Goal: Task Accomplishment & Management: Manage account settings

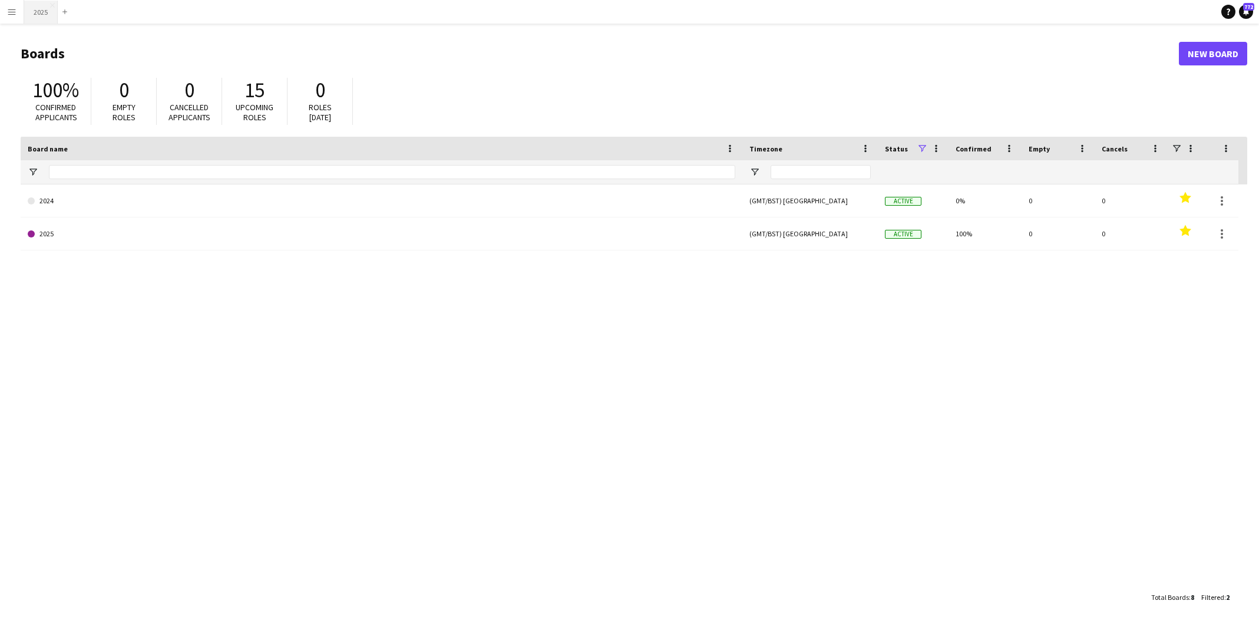
click at [48, 13] on button "2025 Close" at bounding box center [41, 12] width 34 height 23
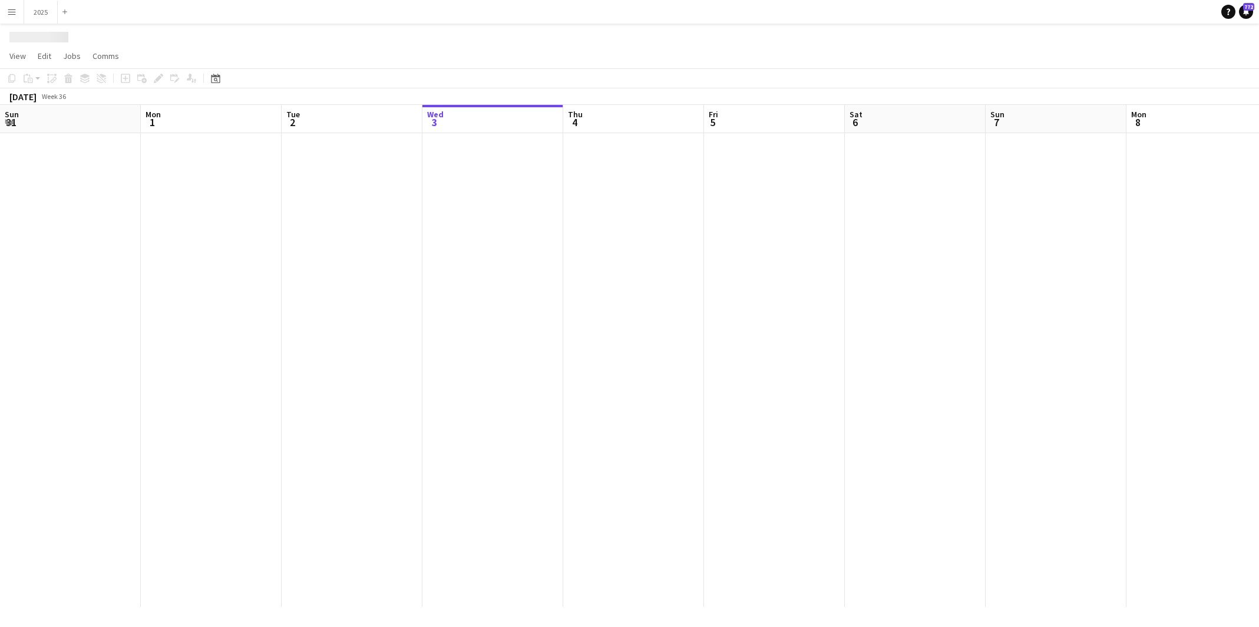
scroll to position [0, 282]
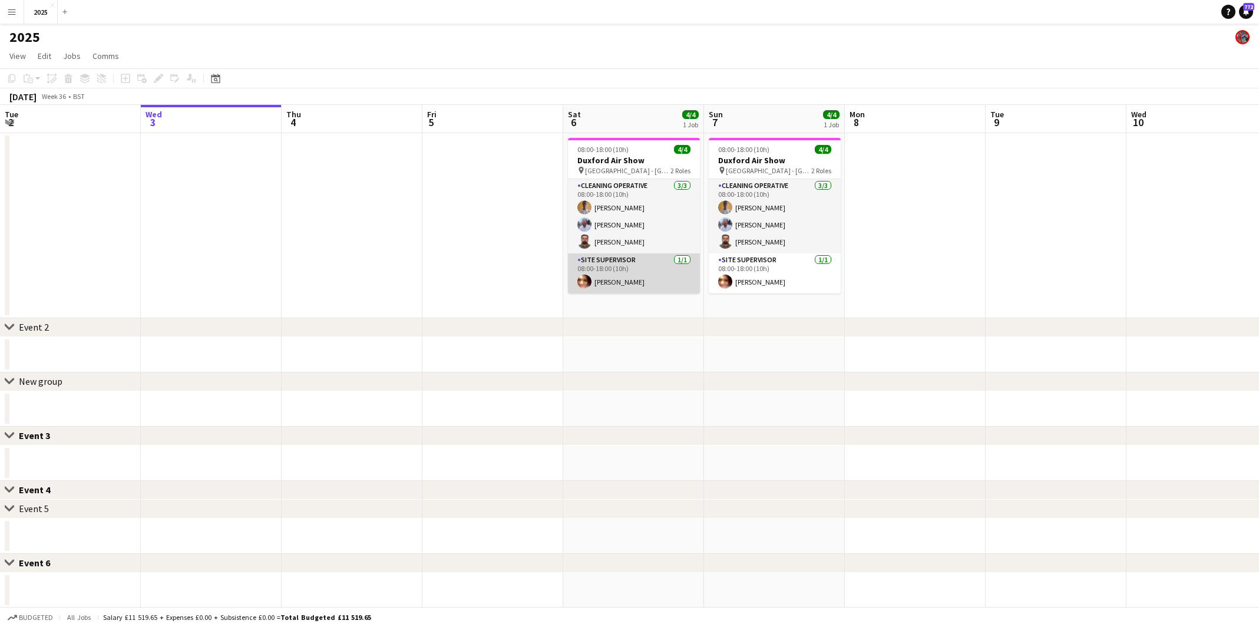
click at [601, 262] on app-card-role "Site Supervisor [DATE] 08:00-18:00 (10h) [PERSON_NAME]" at bounding box center [634, 273] width 132 height 40
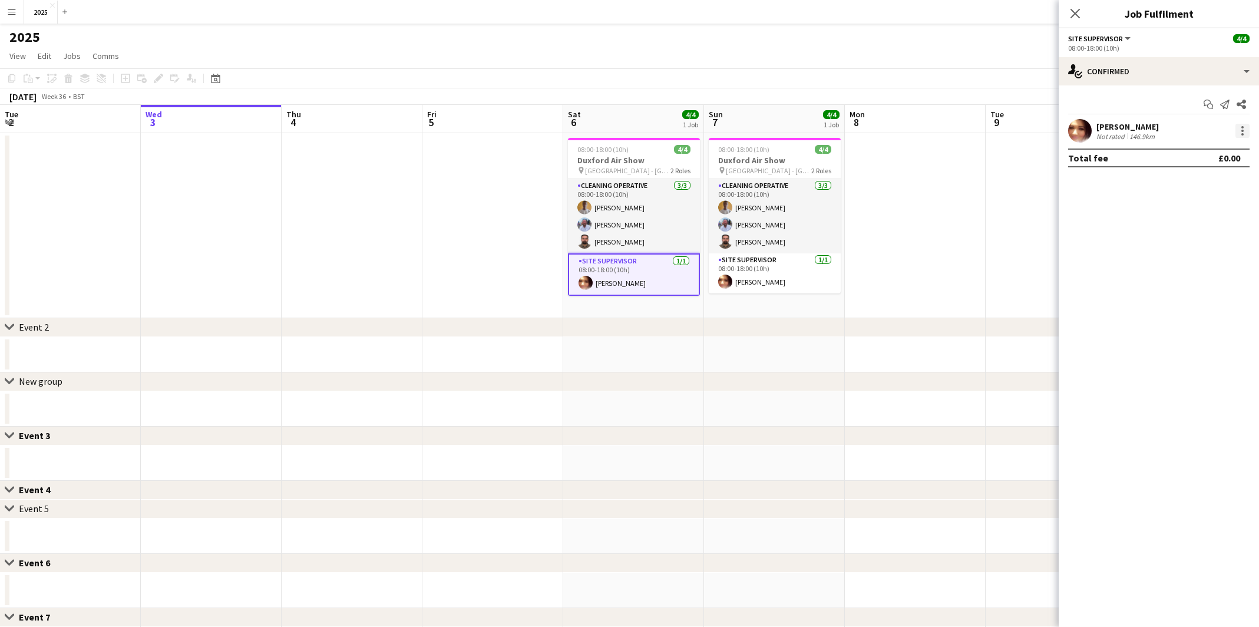
click at [1241, 132] on div at bounding box center [1242, 131] width 14 height 14
click at [1215, 258] on button "Remove" at bounding box center [1203, 265] width 92 height 28
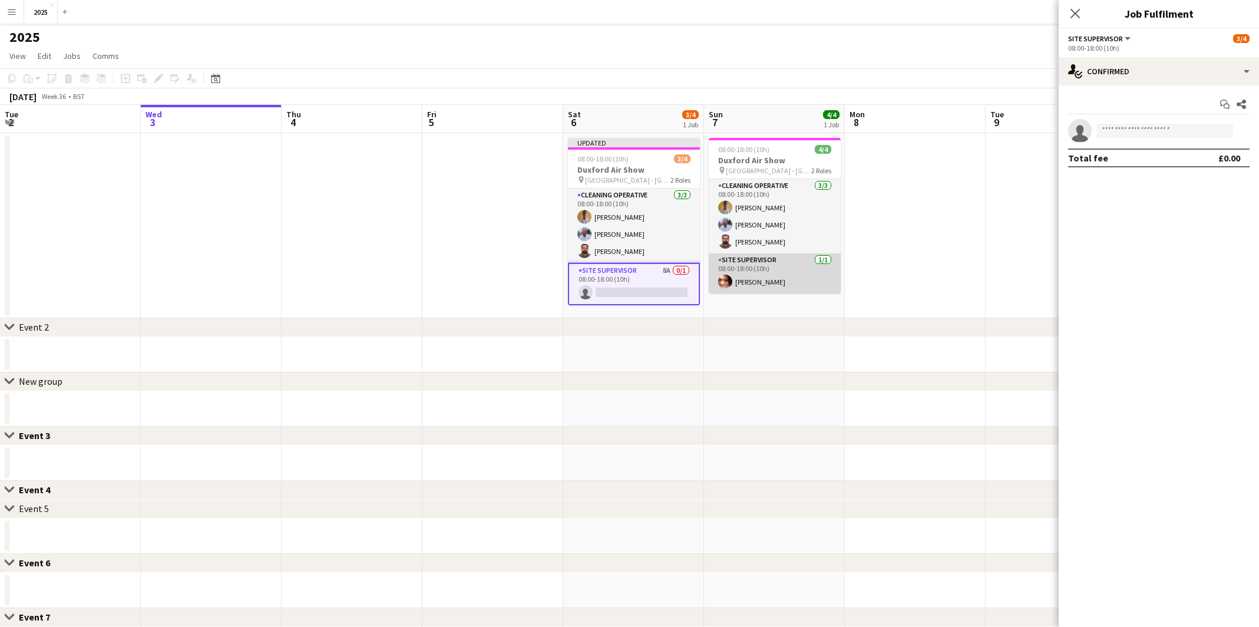
click at [772, 265] on app-card-role "Site Supervisor [DATE] 08:00-18:00 (10h) [PERSON_NAME]" at bounding box center [775, 273] width 132 height 40
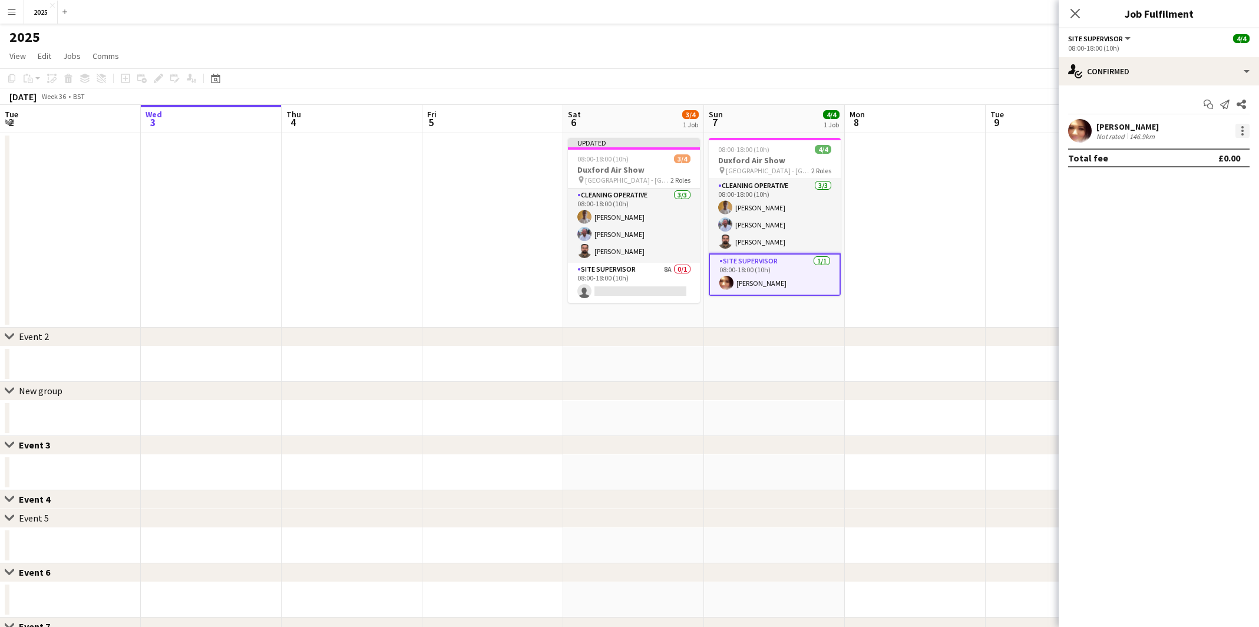
click at [1240, 131] on div at bounding box center [1242, 131] width 14 height 14
click at [1179, 269] on span "Remove" at bounding box center [1184, 265] width 35 height 10
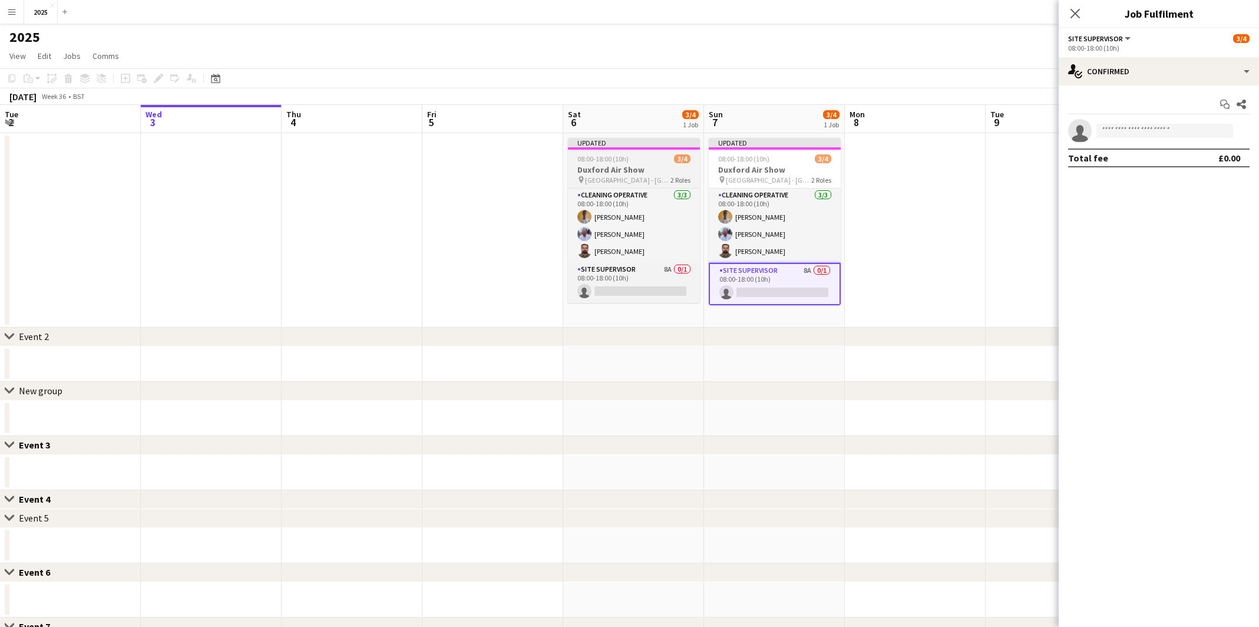
click at [662, 166] on h3 "Duxford Air Show" at bounding box center [634, 169] width 132 height 11
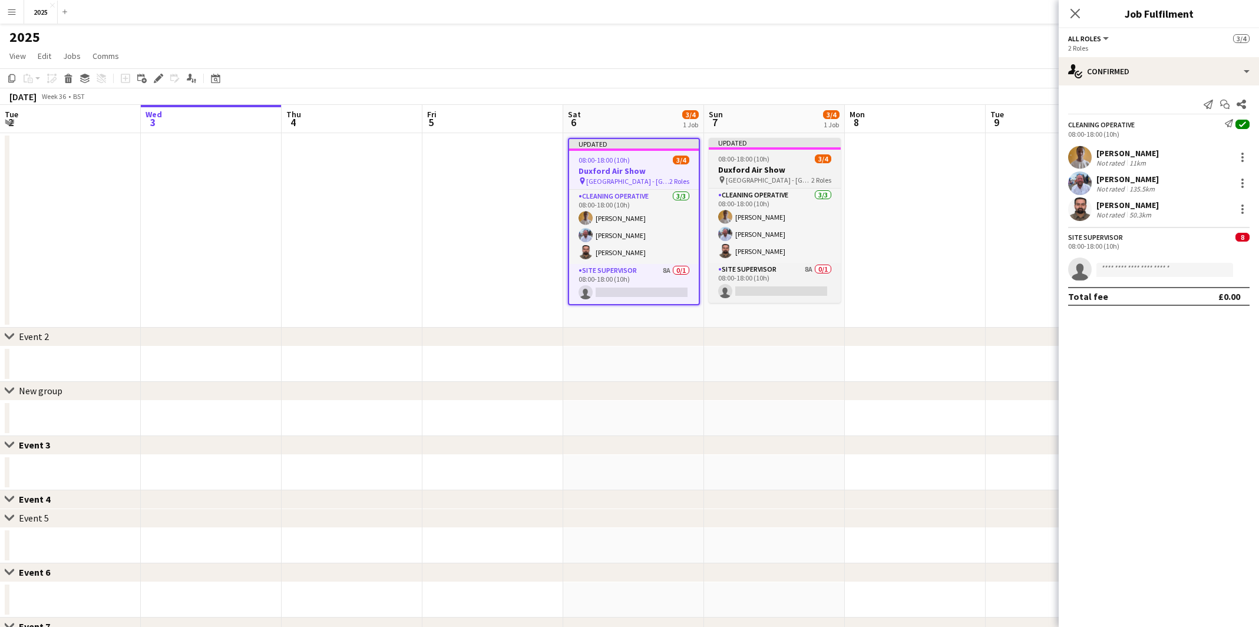
click at [724, 160] on span "08:00-18:00 (10h)" at bounding box center [743, 158] width 51 height 9
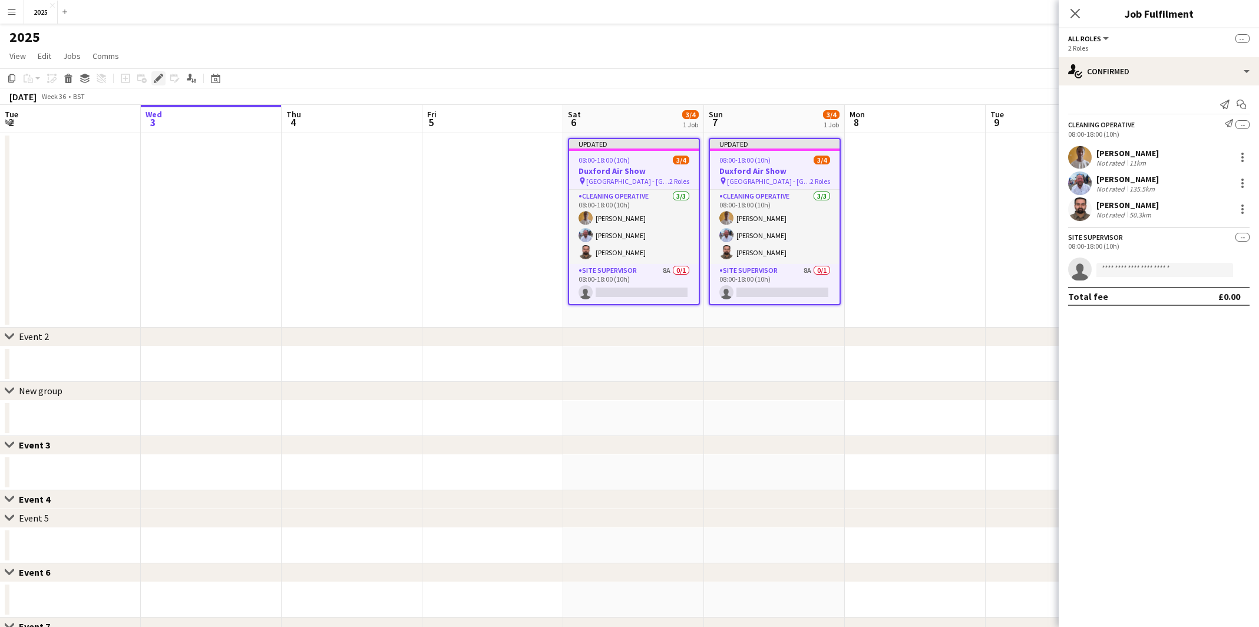
click at [157, 80] on icon at bounding box center [158, 78] width 6 height 6
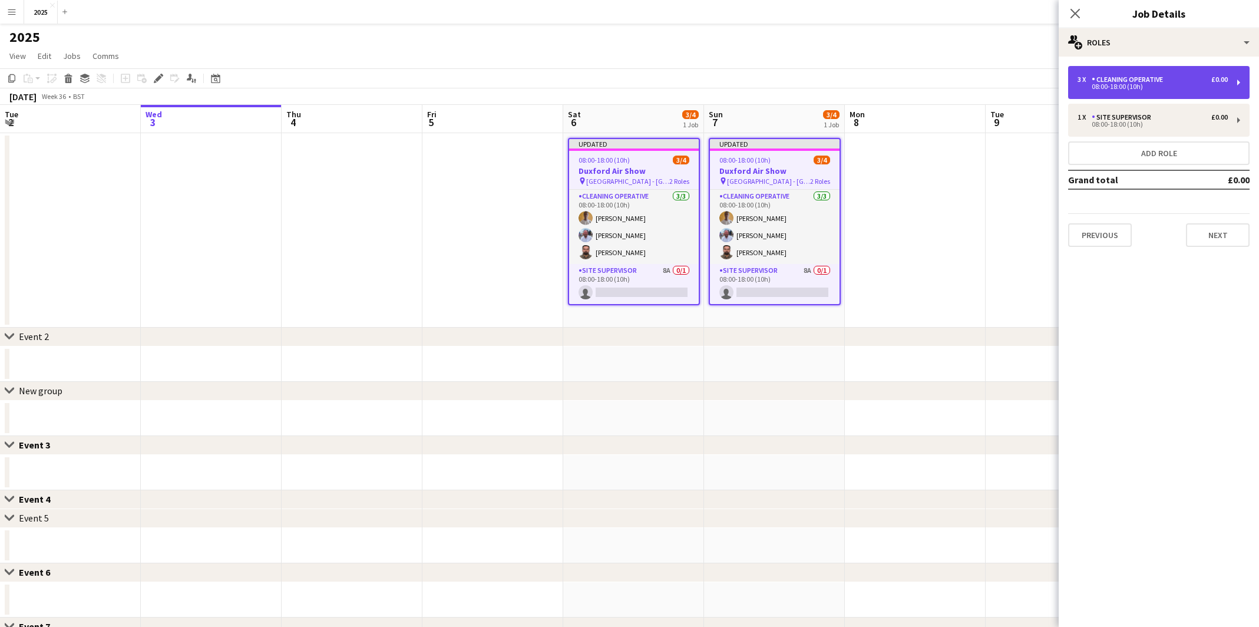
click at [1151, 90] on div "3 x Cleaning Operative £0.00 08:00-18:00 (10h)" at bounding box center [1158, 82] width 181 height 33
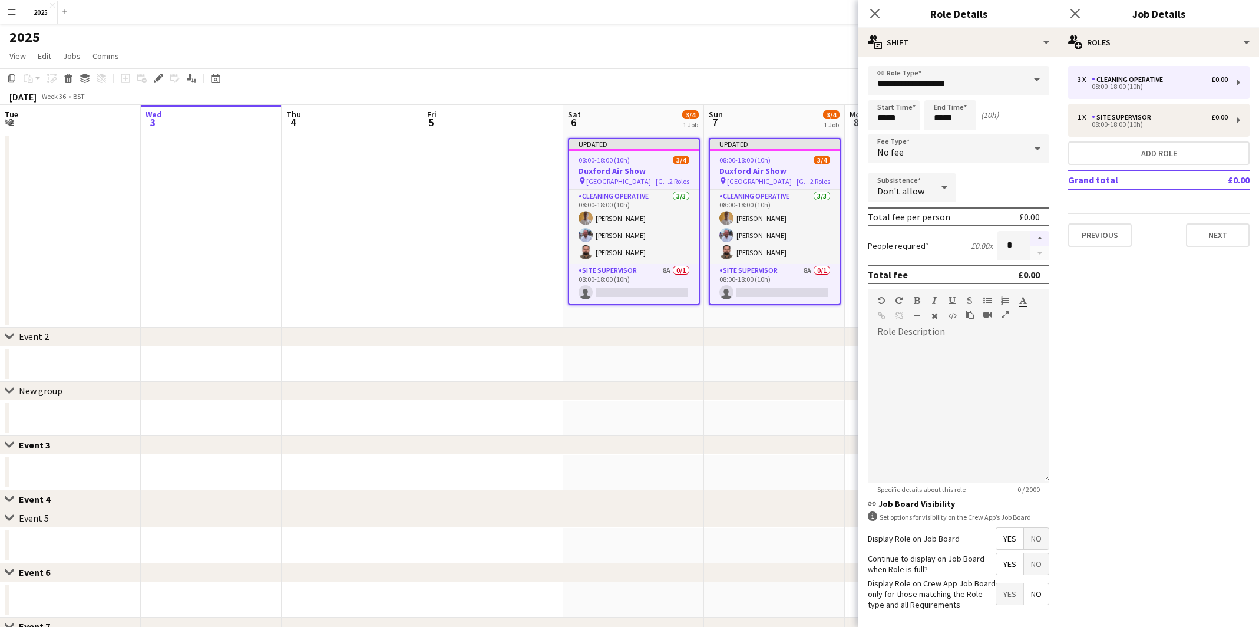
click at [1042, 234] on button "button" at bounding box center [1039, 238] width 19 height 15
type input "*"
click at [1137, 120] on div "Site Supervisor" at bounding box center [1123, 117] width 64 height 8
type input "**********"
type input "*"
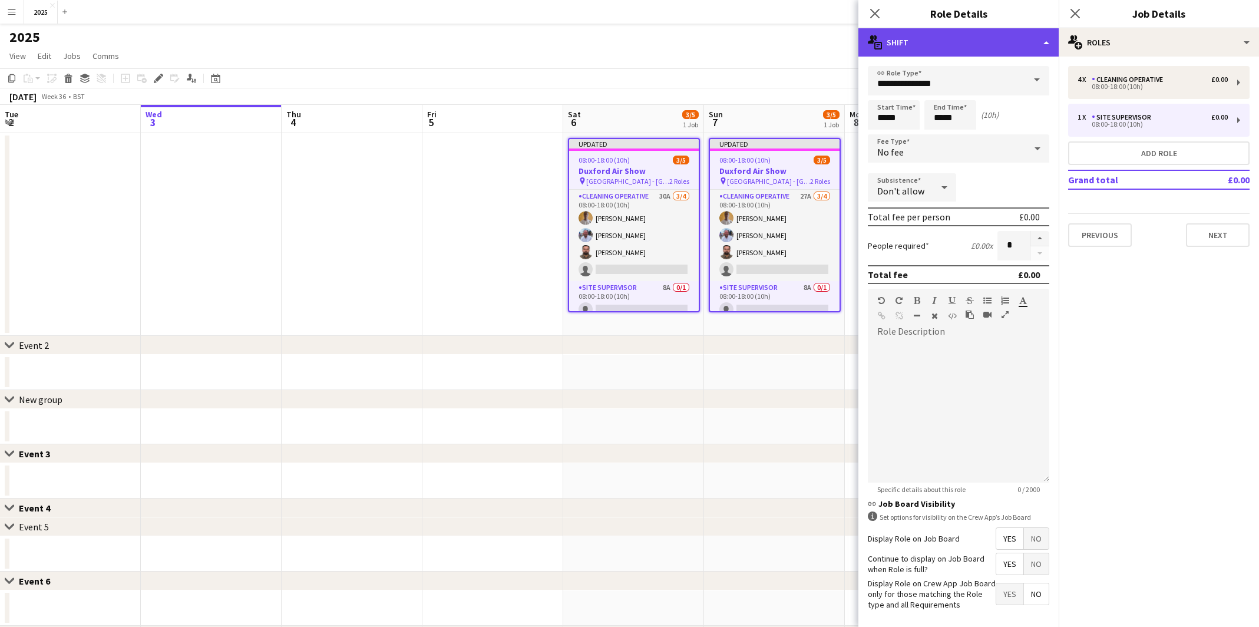
click at [978, 37] on div "multiple-actions-text Shift" at bounding box center [958, 42] width 200 height 28
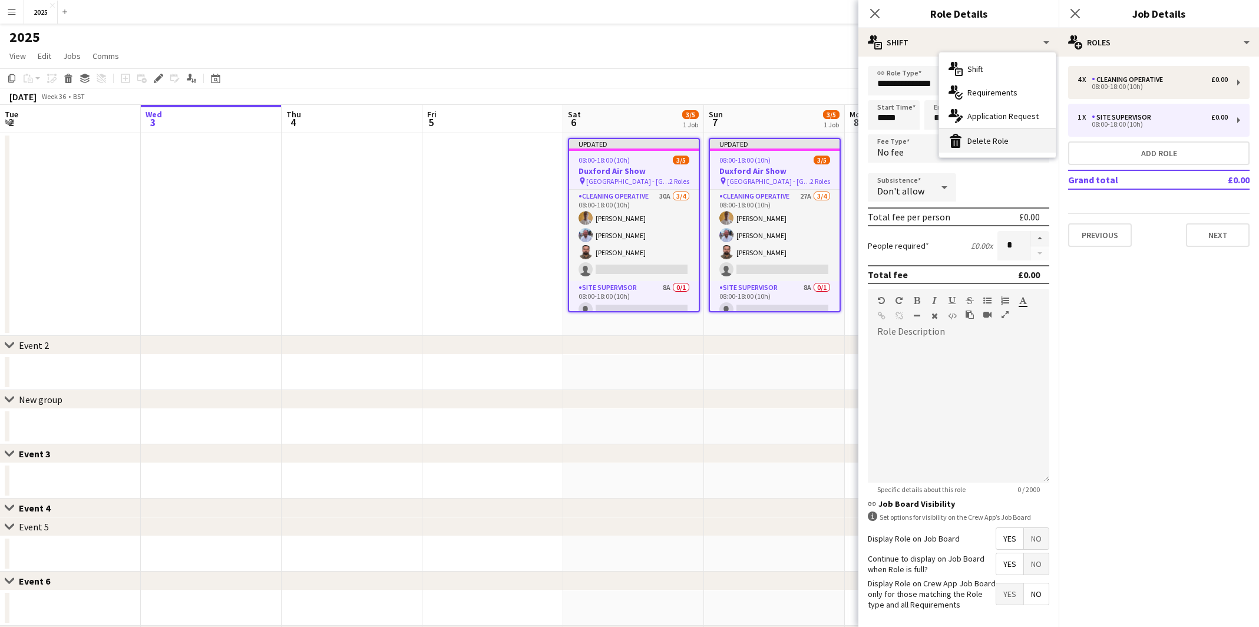
click at [981, 145] on div "bin-2 Delete Role" at bounding box center [997, 141] width 117 height 24
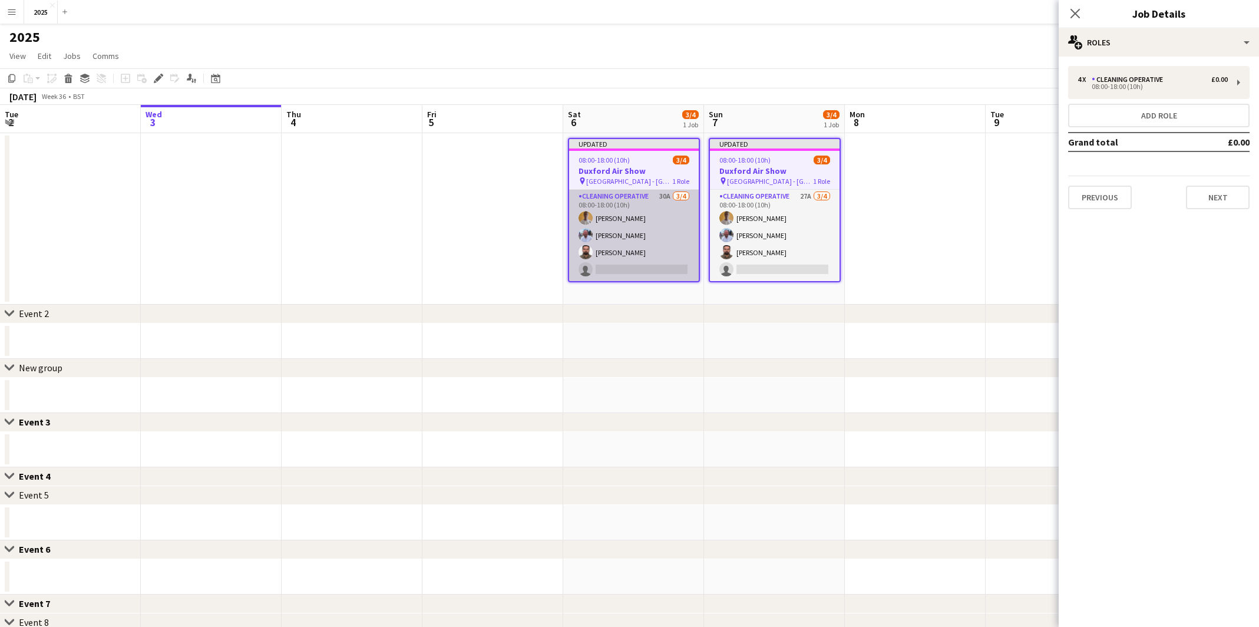
click at [604, 271] on app-card-role "Cleaning Operative 30A [DATE] 08:00-18:00 (10h) [PERSON_NAME] [PERSON_NAME] [PE…" at bounding box center [634, 235] width 130 height 91
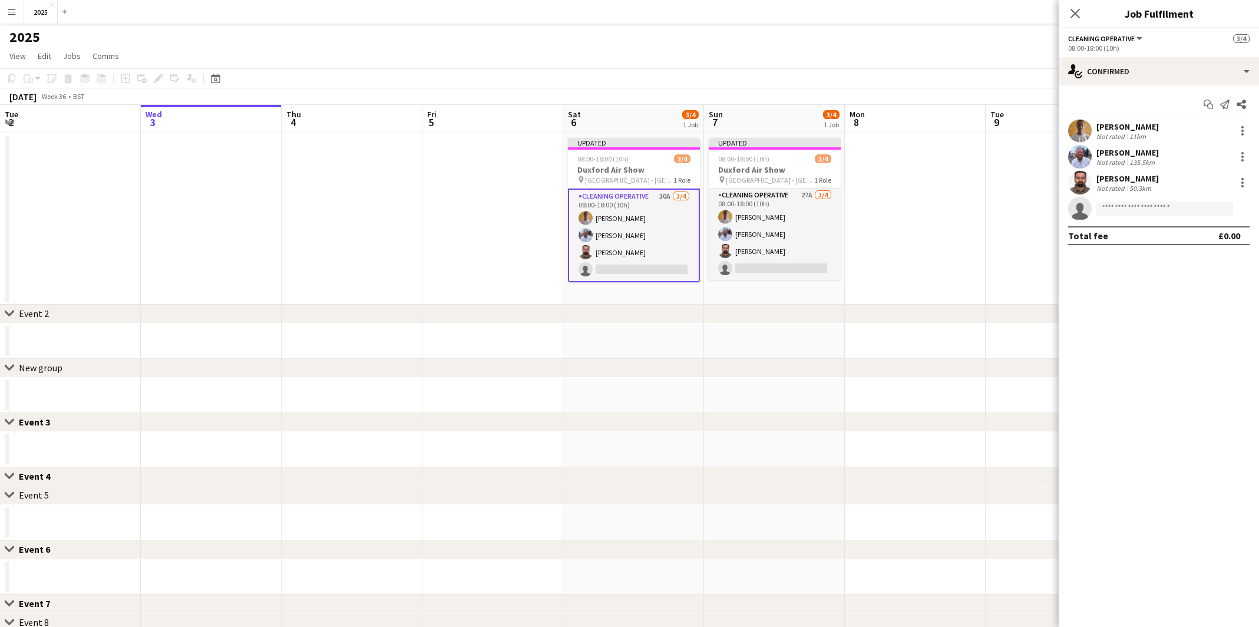
click at [663, 273] on app-card-role "Cleaning Operative 30A [DATE] 08:00-18:00 (10h) [PERSON_NAME] [PERSON_NAME] [PE…" at bounding box center [634, 235] width 132 height 94
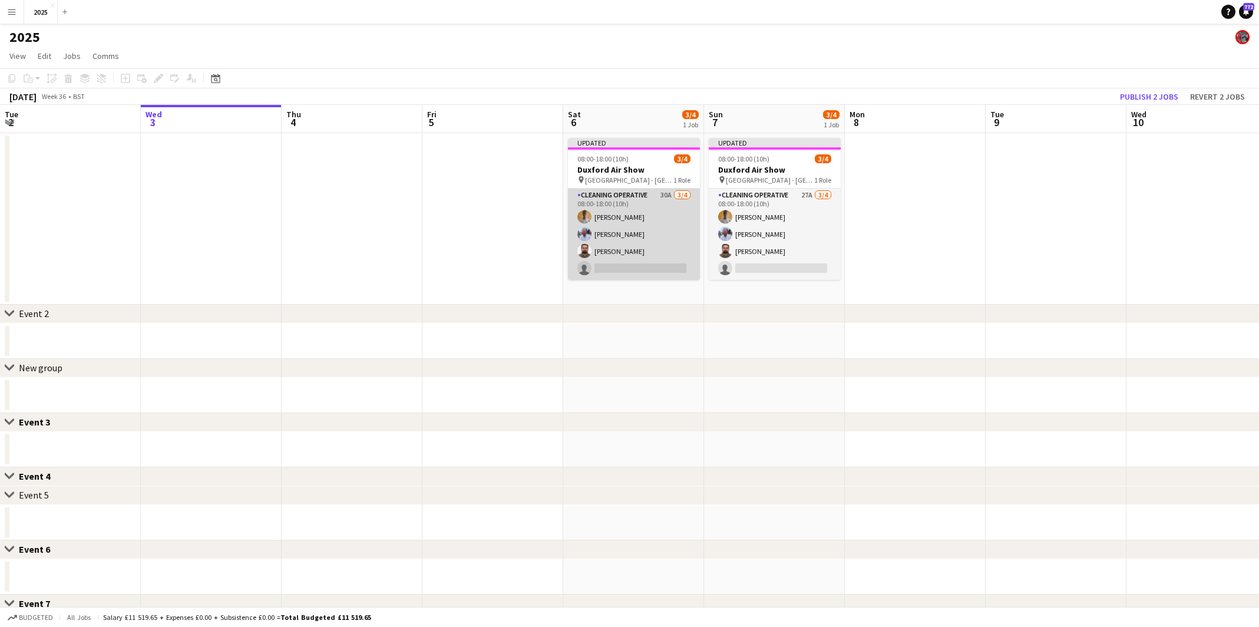
click at [651, 267] on app-card-role "Cleaning Operative 30A [DATE] 08:00-18:00 (10h) [PERSON_NAME] [PERSON_NAME] [PE…" at bounding box center [634, 233] width 132 height 91
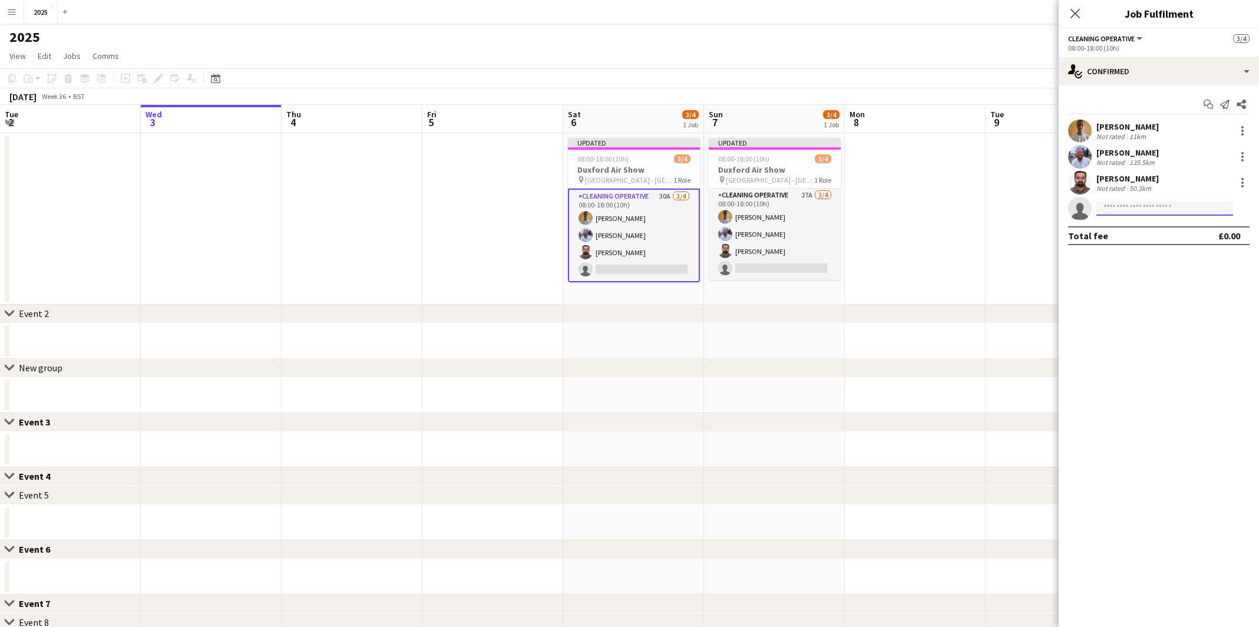
click at [1171, 202] on input at bounding box center [1164, 208] width 137 height 14
type input "*****"
drag, startPoint x: 1171, startPoint y: 202, endPoint x: 1174, endPoint y: 227, distance: 24.8
click at [1174, 227] on span "[PERSON_NAME] Invited" at bounding box center [1165, 225] width 118 height 10
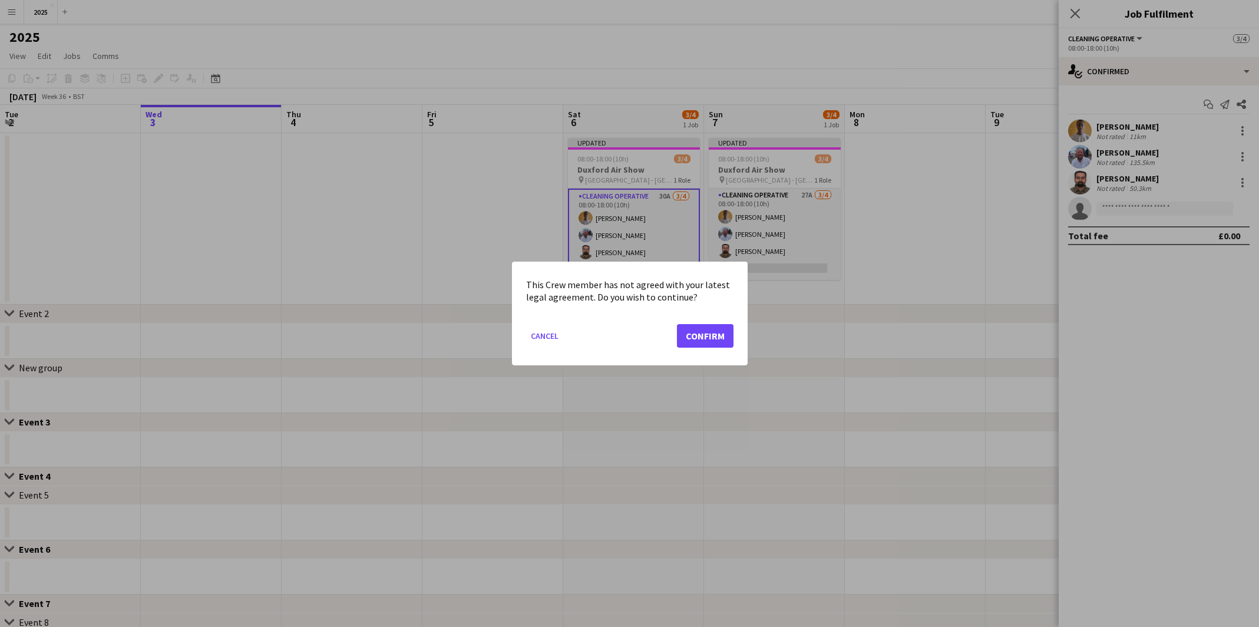
click at [691, 338] on button "Confirm" at bounding box center [705, 336] width 57 height 24
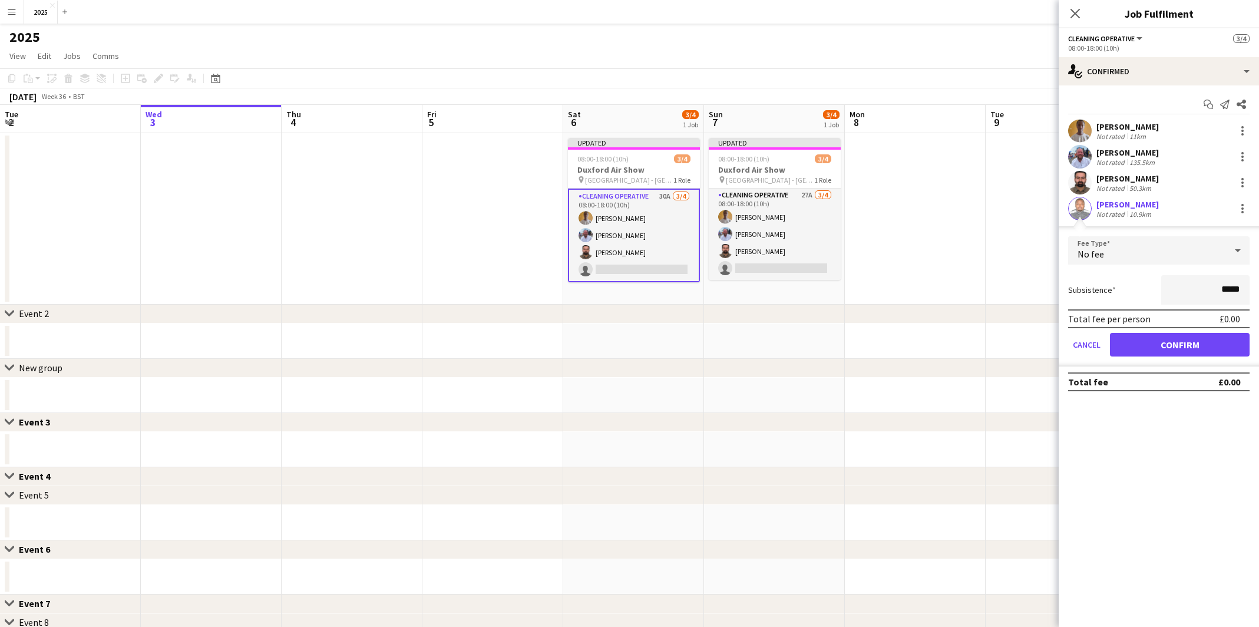
click at [1141, 339] on button "Confirm" at bounding box center [1180, 345] width 140 height 24
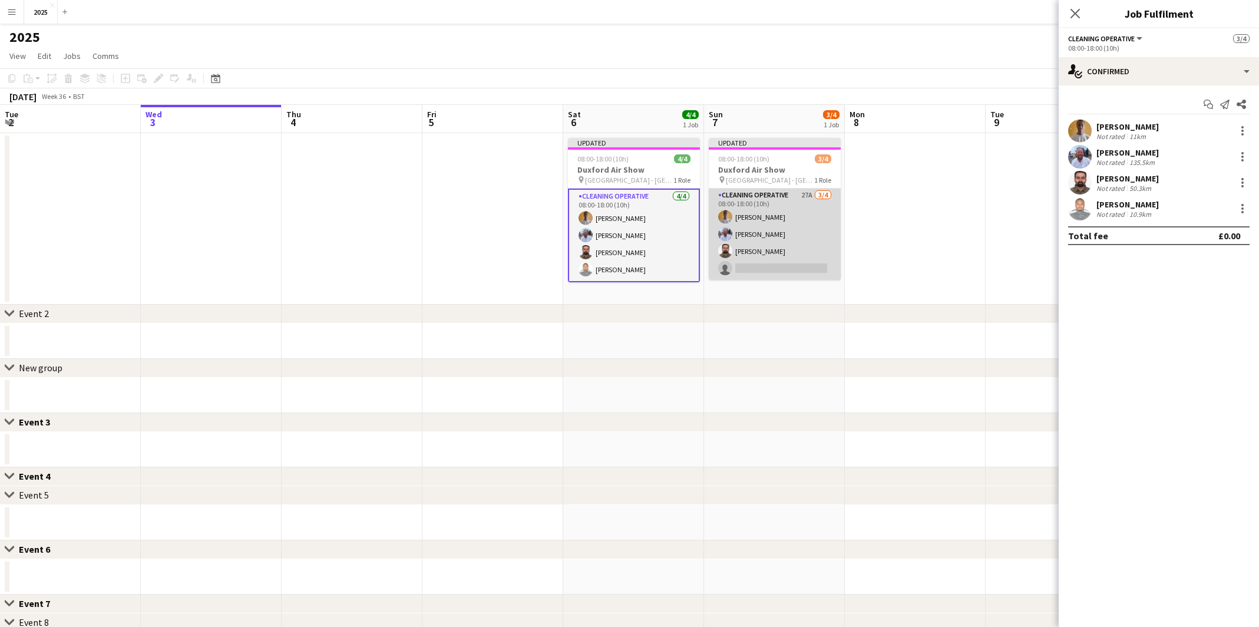
click at [804, 266] on app-card-role "Cleaning Operative 27A [DATE] 08:00-18:00 (10h) [PERSON_NAME] [PERSON_NAME] [PE…" at bounding box center [775, 233] width 132 height 91
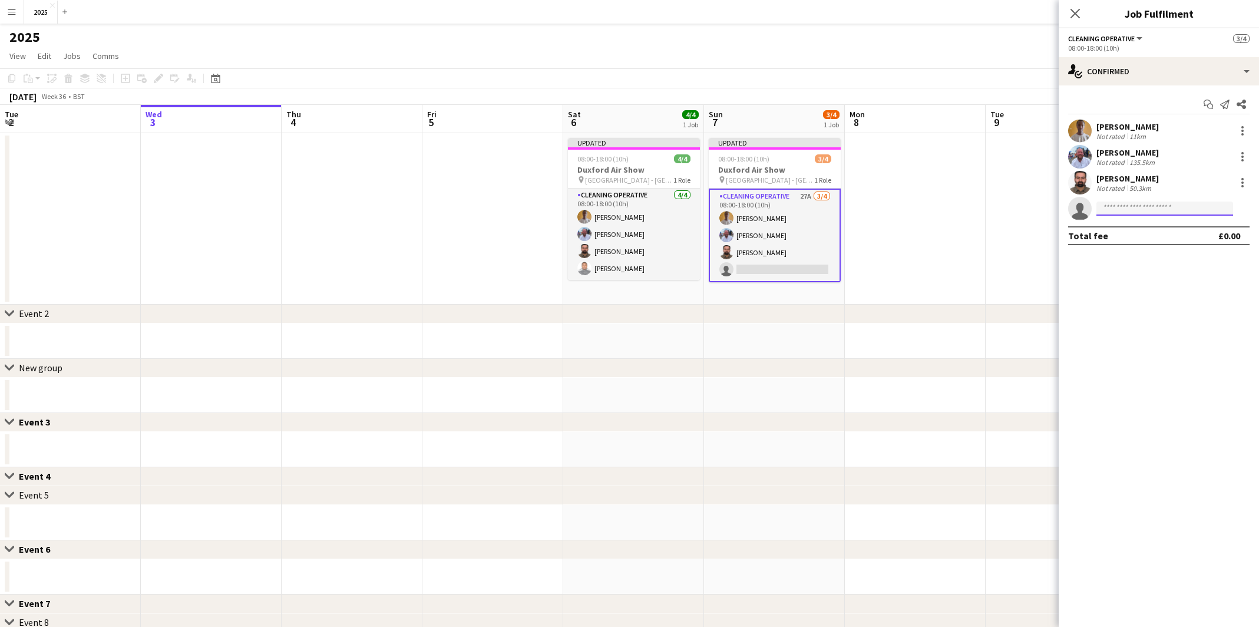
click at [1139, 208] on input at bounding box center [1164, 208] width 137 height 14
type input "*****"
drag, startPoint x: 1139, startPoint y: 208, endPoint x: 1134, endPoint y: 240, distance: 32.2
click at [1134, 237] on span "[EMAIL_ADDRESS][DOMAIN_NAME]" at bounding box center [1165, 234] width 118 height 9
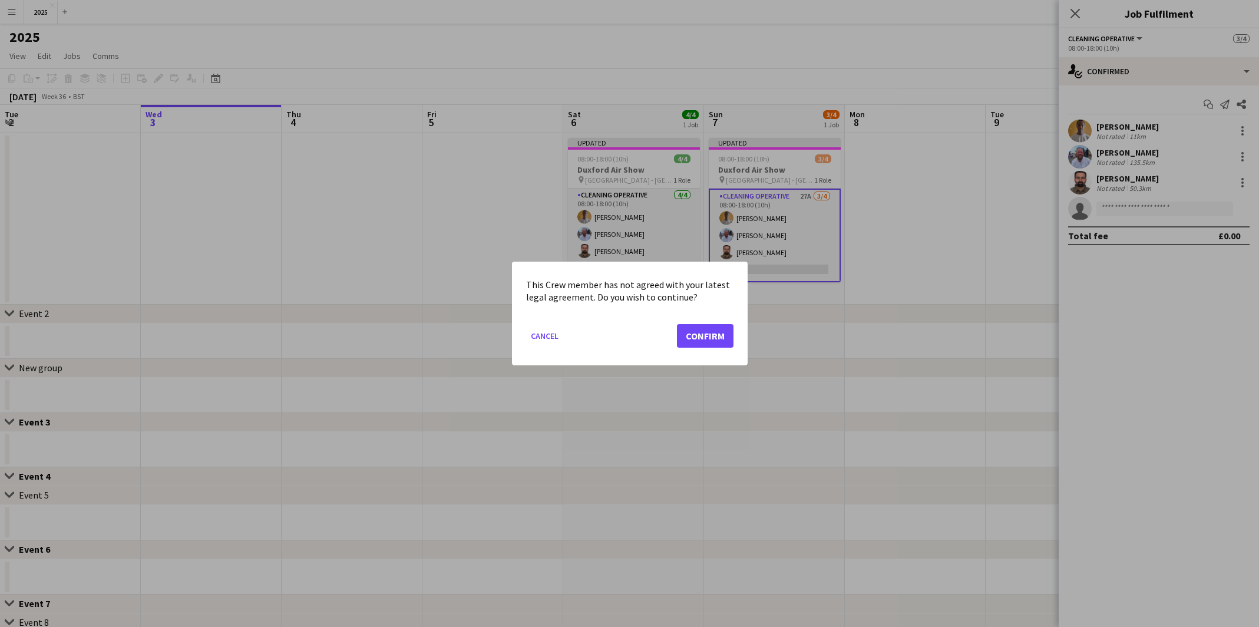
click at [690, 337] on button "Confirm" at bounding box center [705, 336] width 57 height 24
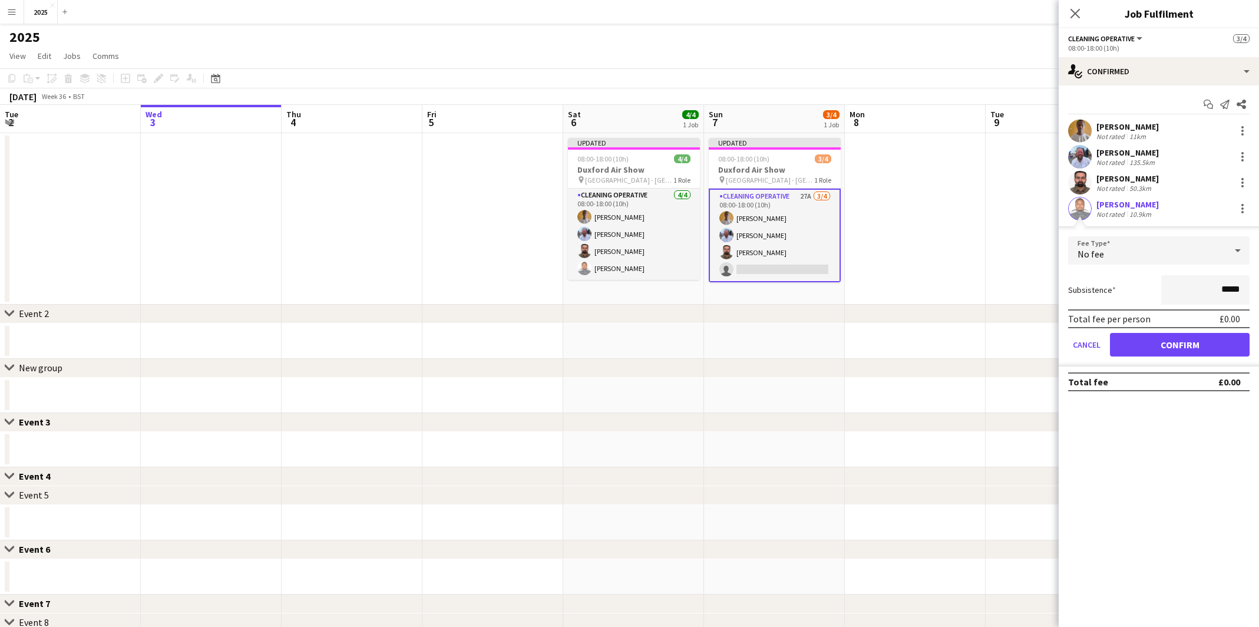
click at [1134, 343] on button "Confirm" at bounding box center [1180, 345] width 140 height 24
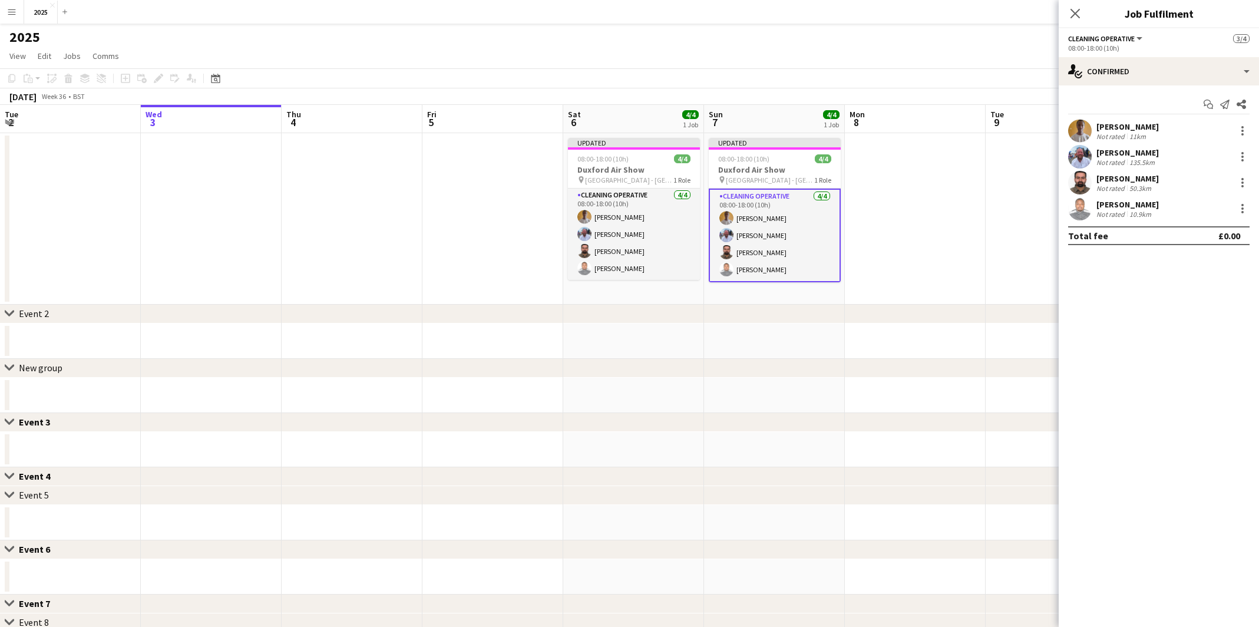
click at [912, 184] on app-date-cell at bounding box center [915, 218] width 141 height 171
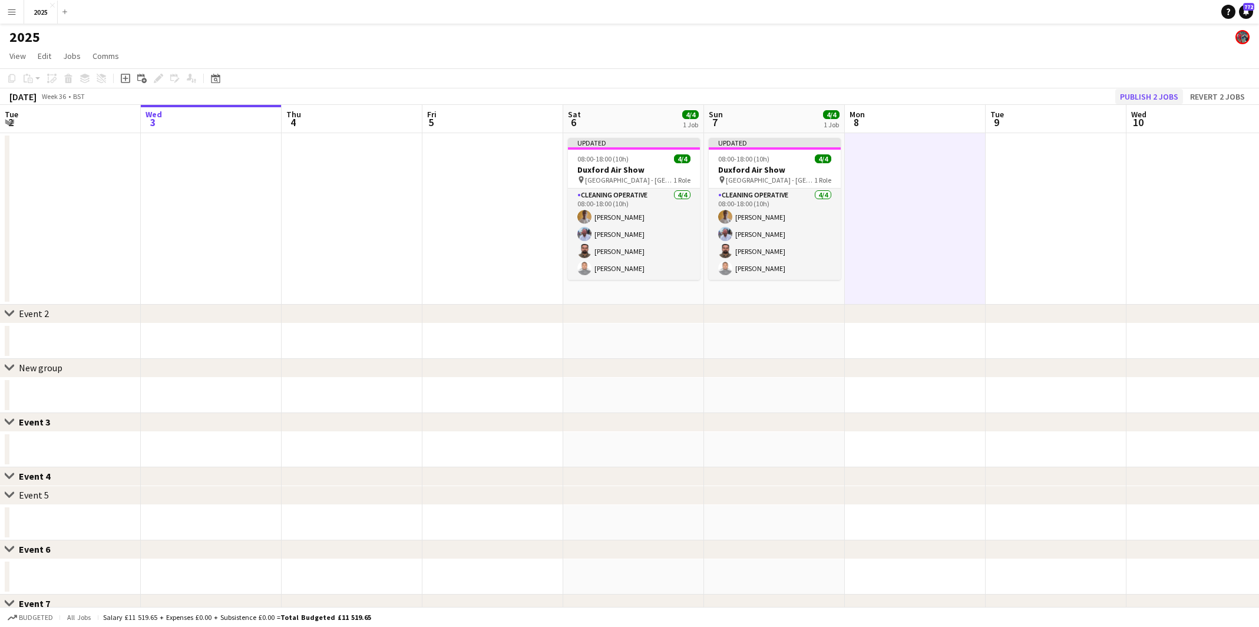
click at [1143, 91] on button "Publish 2 jobs" at bounding box center [1149, 96] width 68 height 15
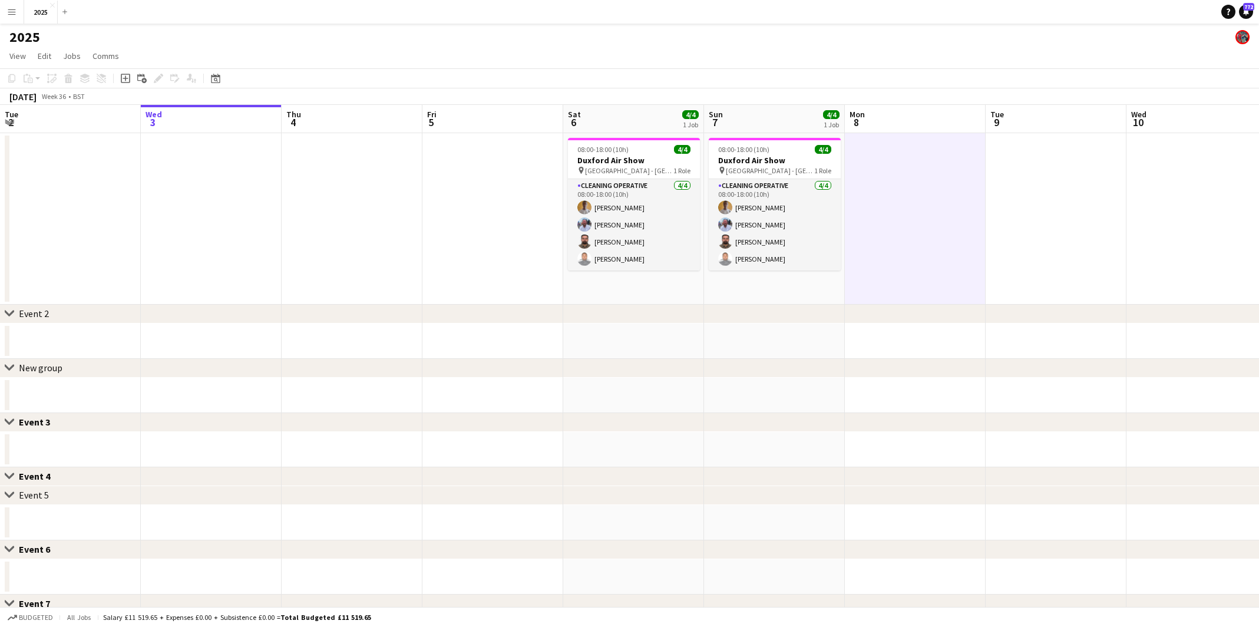
click at [16, 11] on button "Menu" at bounding box center [12, 12] width 24 height 24
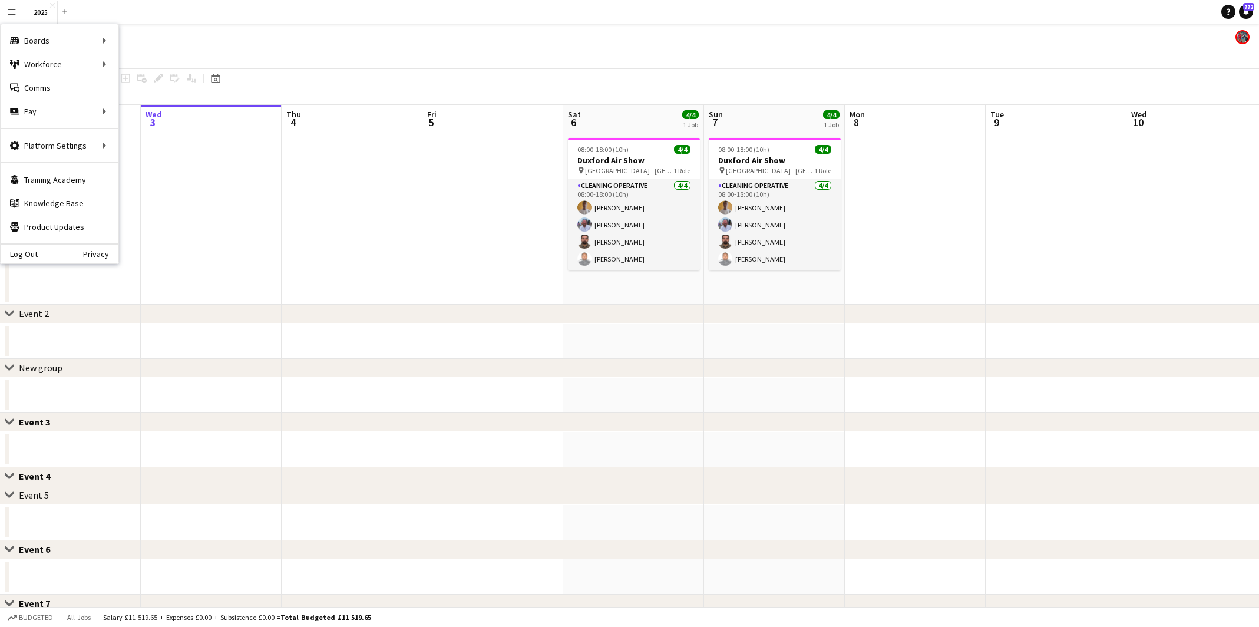
click at [395, 194] on app-date-cell at bounding box center [352, 218] width 141 height 171
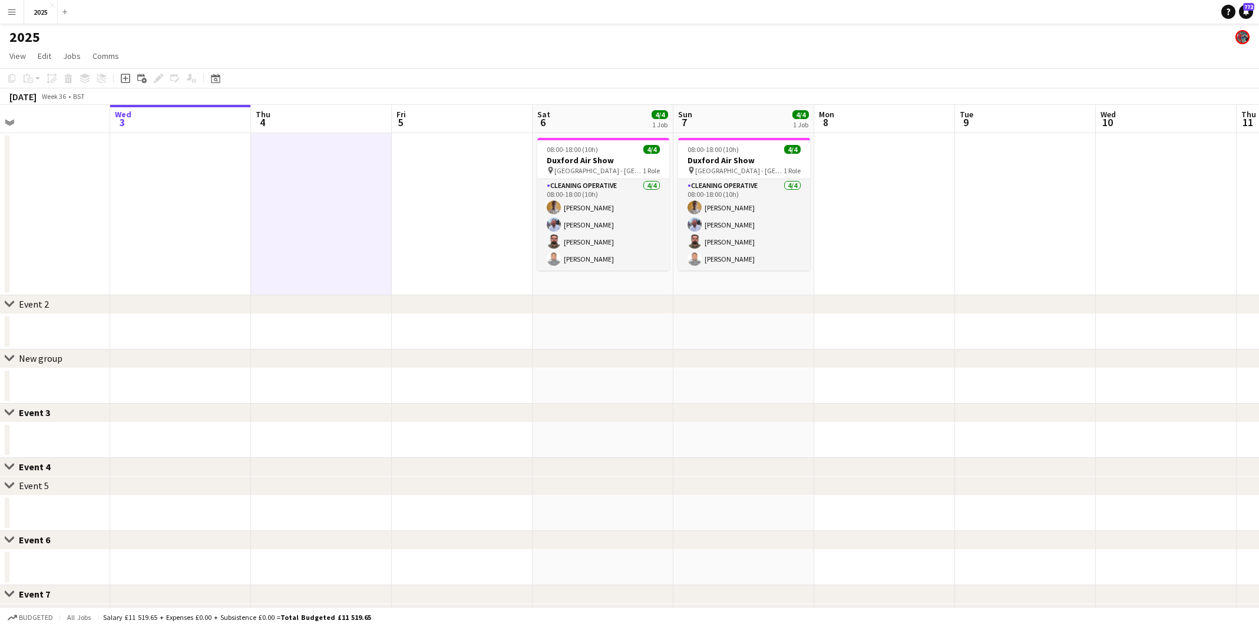
scroll to position [0, 302]
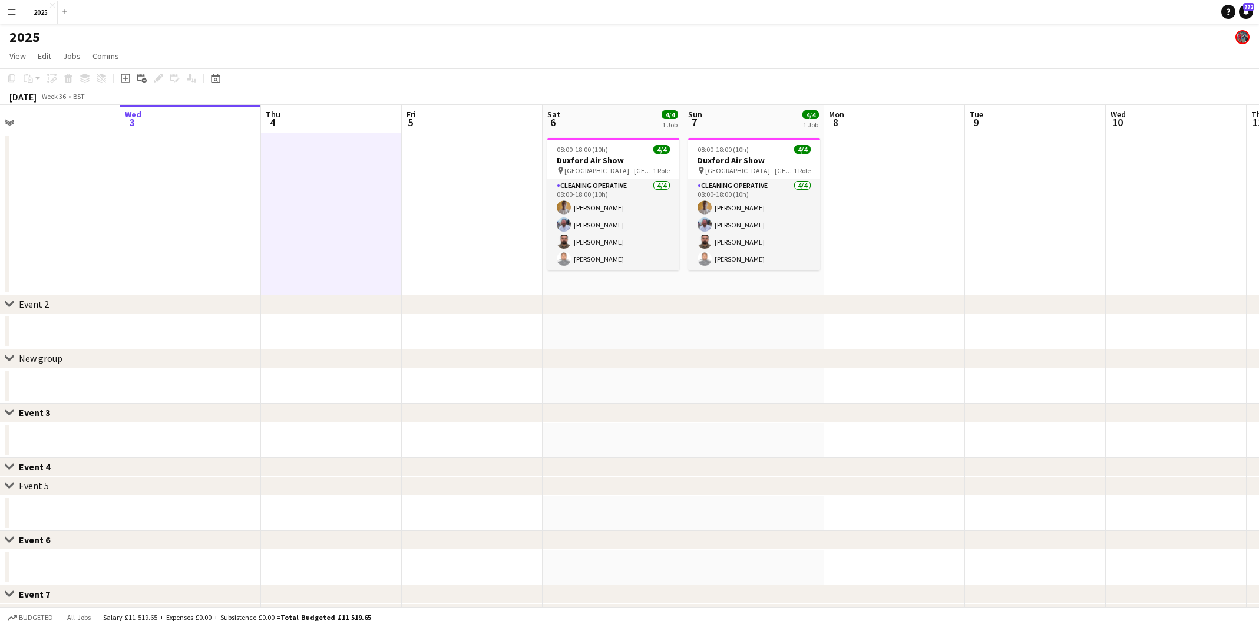
click at [360, 260] on app-date-cell at bounding box center [331, 214] width 141 height 162
